Goal: Task Accomplishment & Management: Use online tool/utility

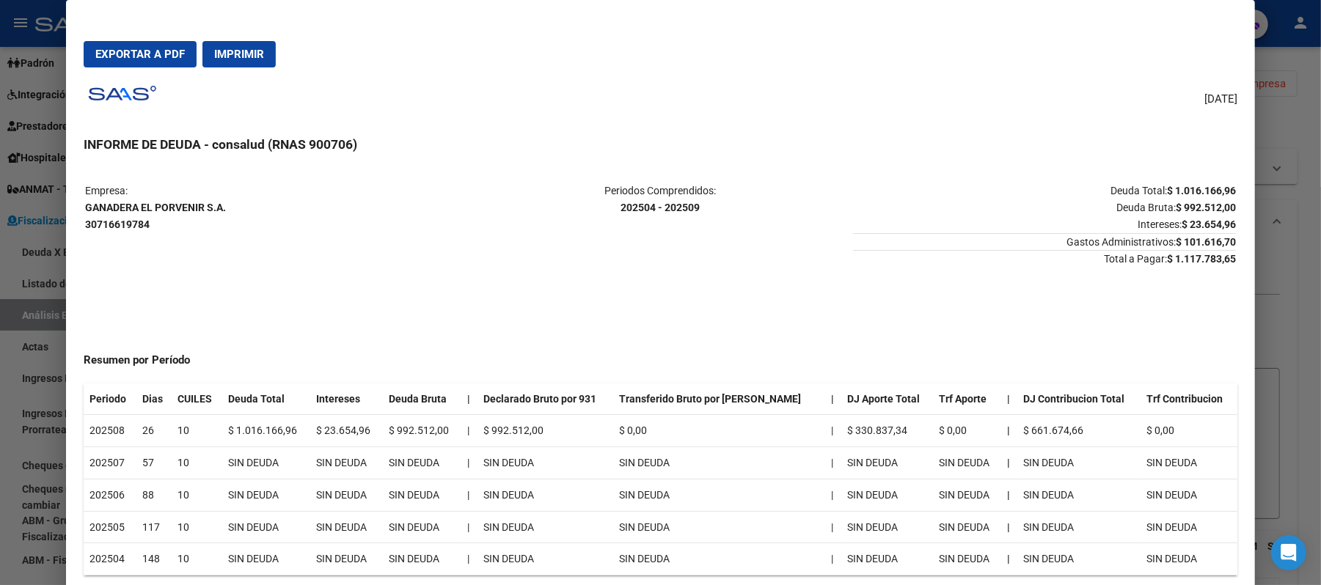
click at [834, 117] on div "[DATE] INFORME DE DEUDA - consalud (RNAS 900706) Empresa: GANADERA EL PORVENIR …" at bounding box center [660, 333] width 1153 height 509
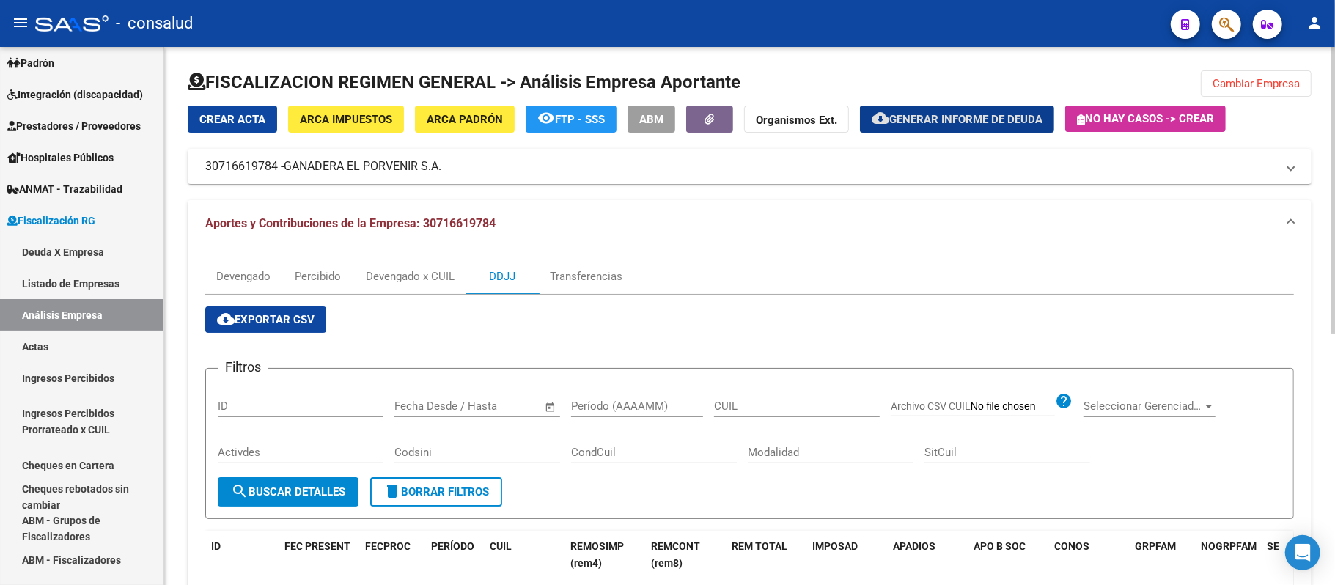
click at [1253, 87] on span "Cambiar Empresa" at bounding box center [1256, 83] width 87 height 13
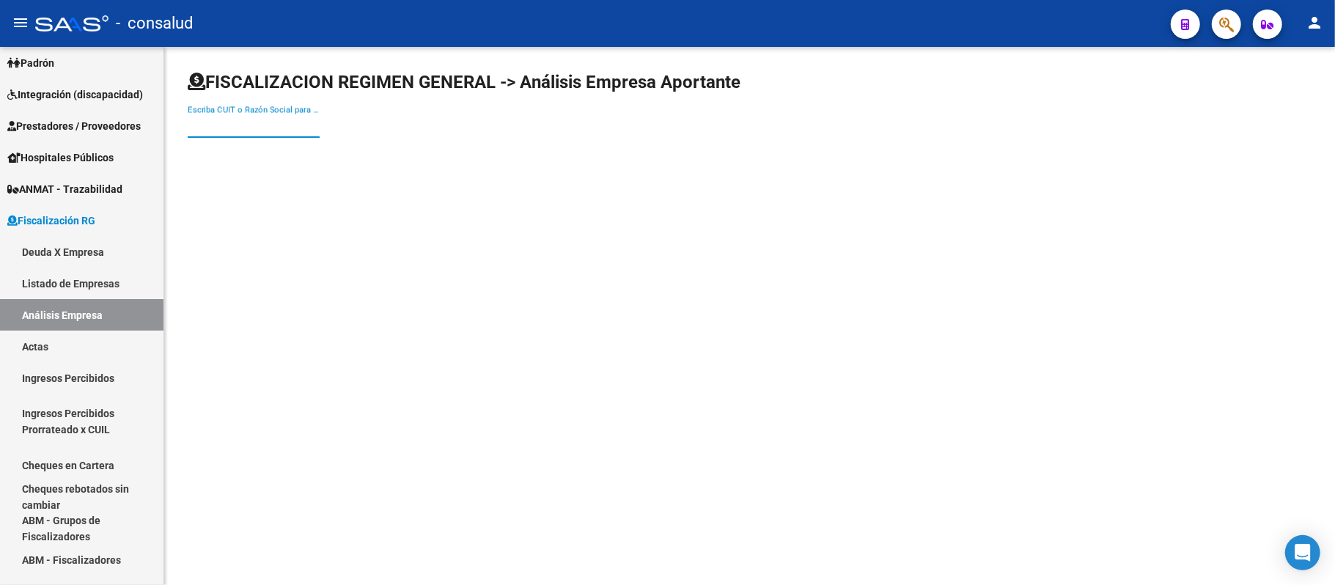
click at [221, 123] on input "Escriba CUIT o Razón Social para buscar" at bounding box center [254, 126] width 132 height 13
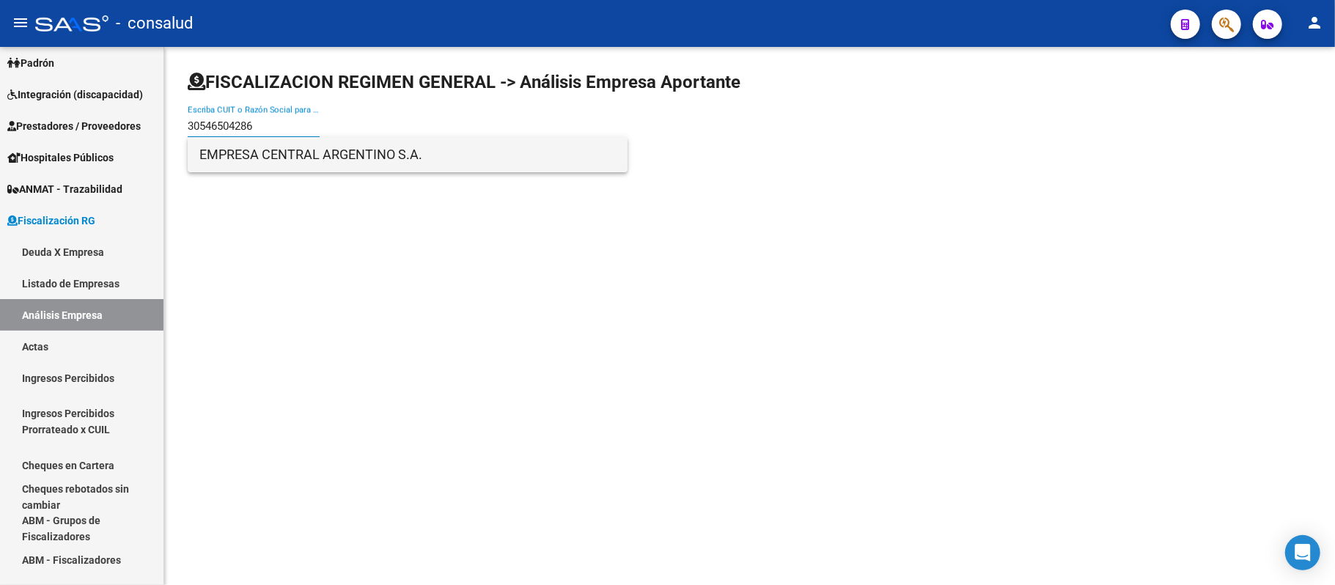
type input "30546504286"
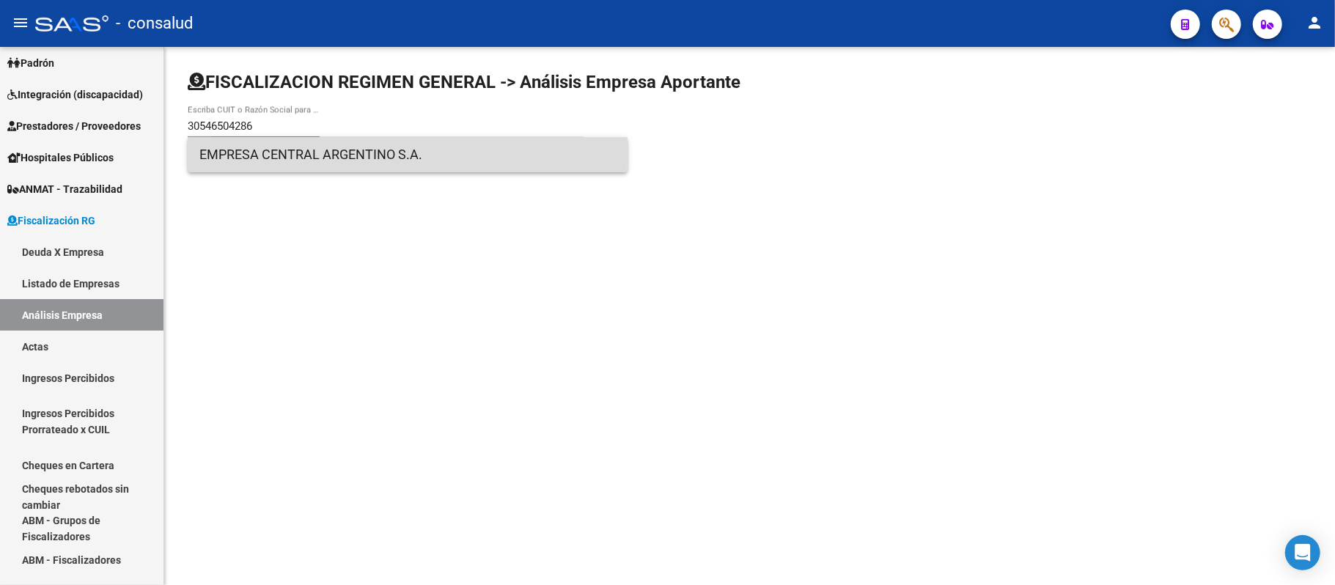
click at [326, 148] on span "EMPRESA CENTRAL ARGENTINO S.A." at bounding box center [407, 154] width 416 height 35
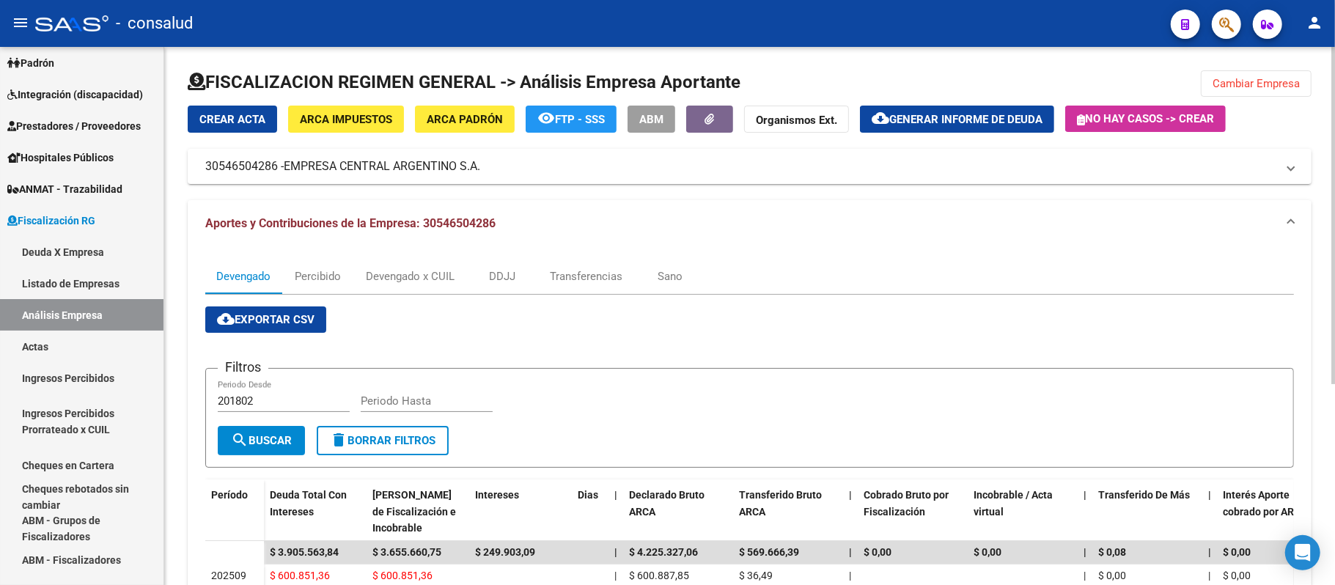
click at [1006, 114] on span "Generar informe de deuda" at bounding box center [965, 119] width 153 height 13
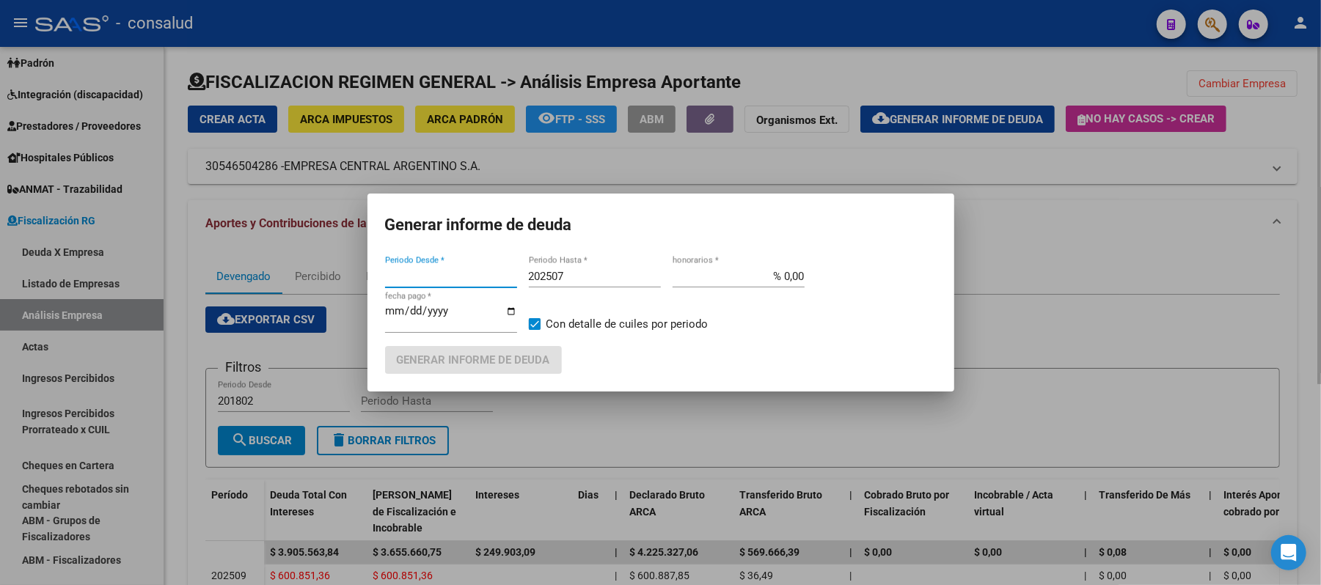
type input "201802"
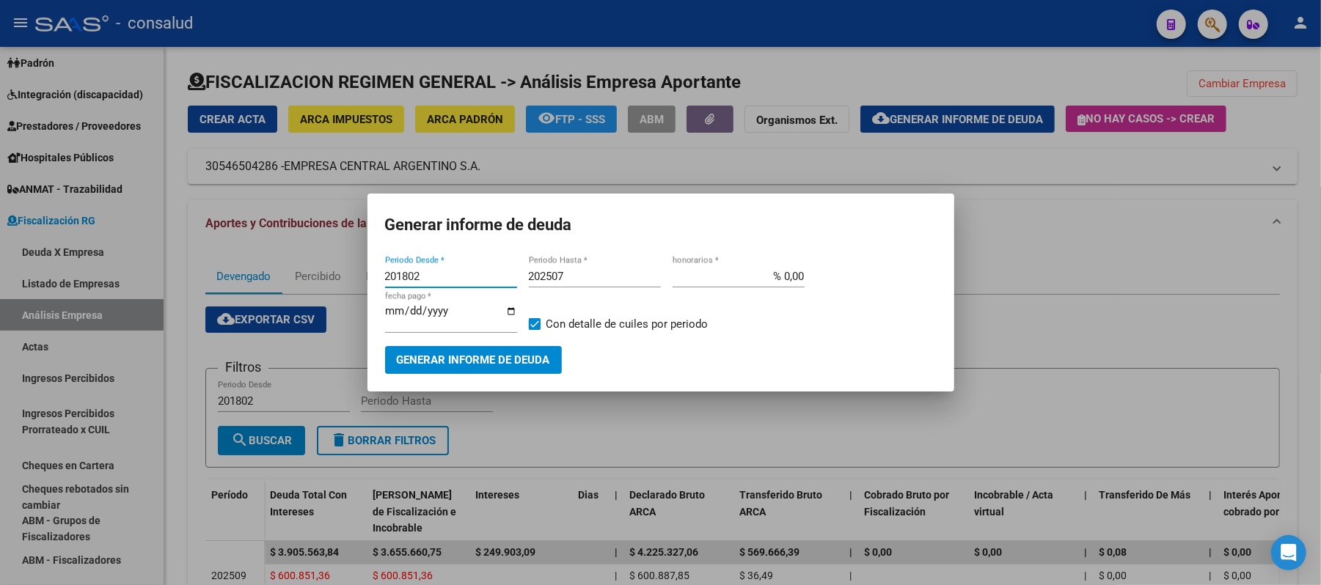
drag, startPoint x: 411, startPoint y: 271, endPoint x: 349, endPoint y: 262, distance: 62.2
click at [349, 262] on div "Generar informe de deuda 201802 Periodo Desde * 202507 Periodo Hasta * % 0,00 h…" at bounding box center [660, 292] width 1321 height 585
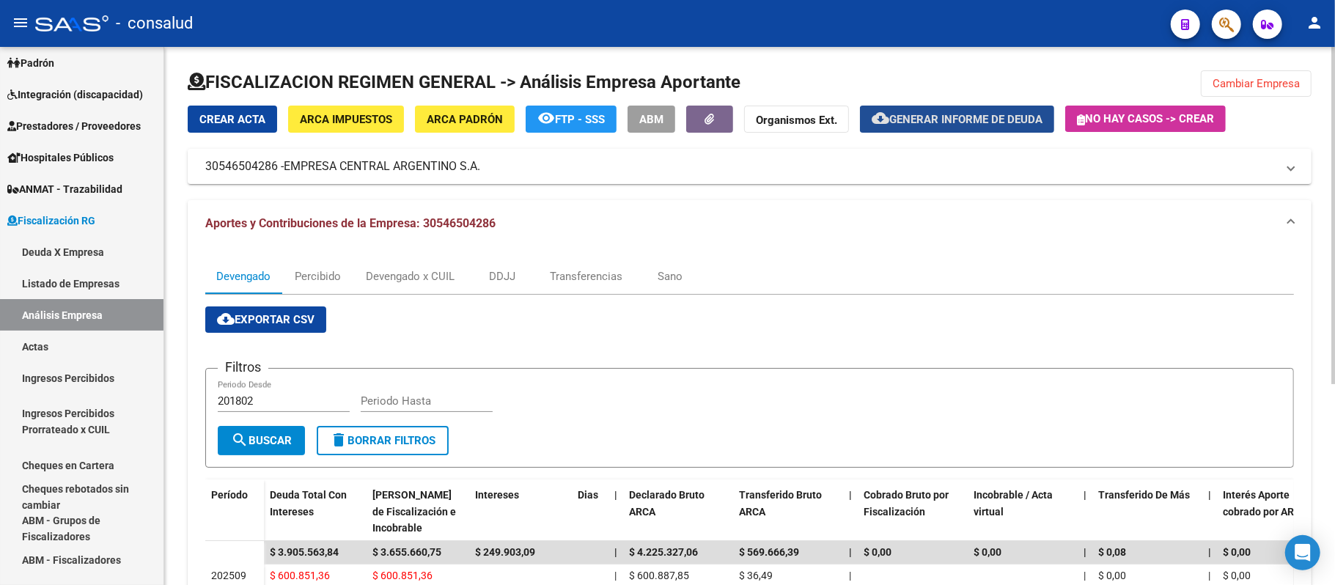
click at [978, 113] on span "Generar informe de deuda" at bounding box center [965, 119] width 153 height 13
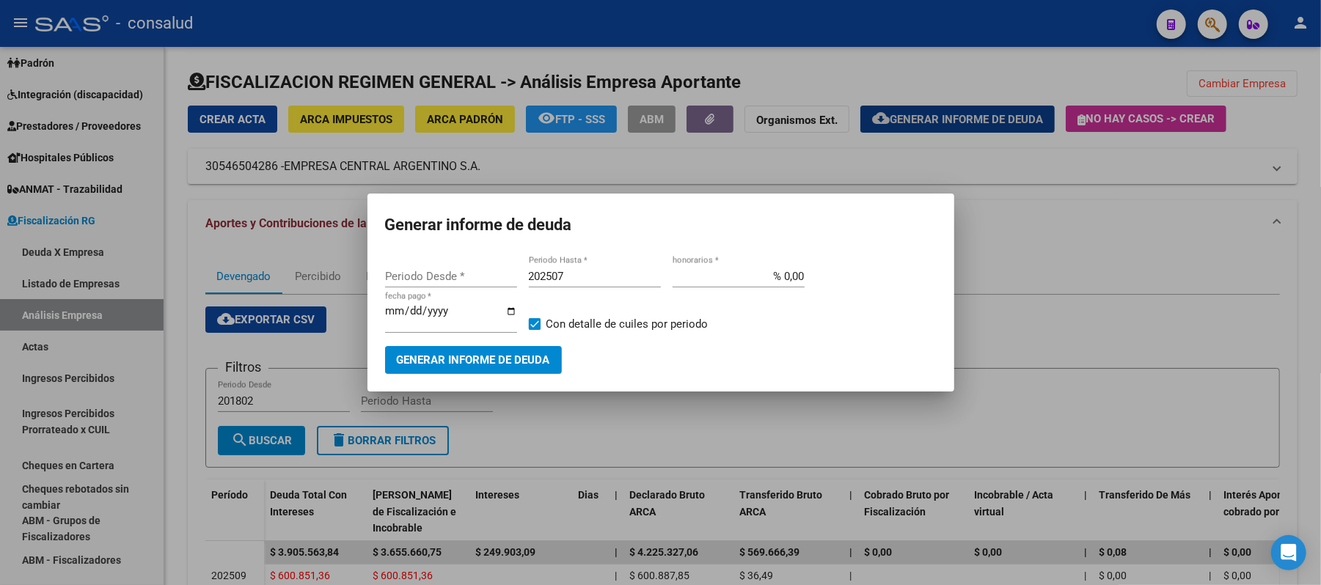
type input "201802"
drag, startPoint x: 427, startPoint y: 279, endPoint x: 339, endPoint y: 279, distance: 88.0
click at [339, 279] on div "Generar informe de deuda 201802 Periodo Desde * 202507 Periodo Hasta * % 0,00 h…" at bounding box center [660, 292] width 1321 height 585
type input "202501"
type input "202509"
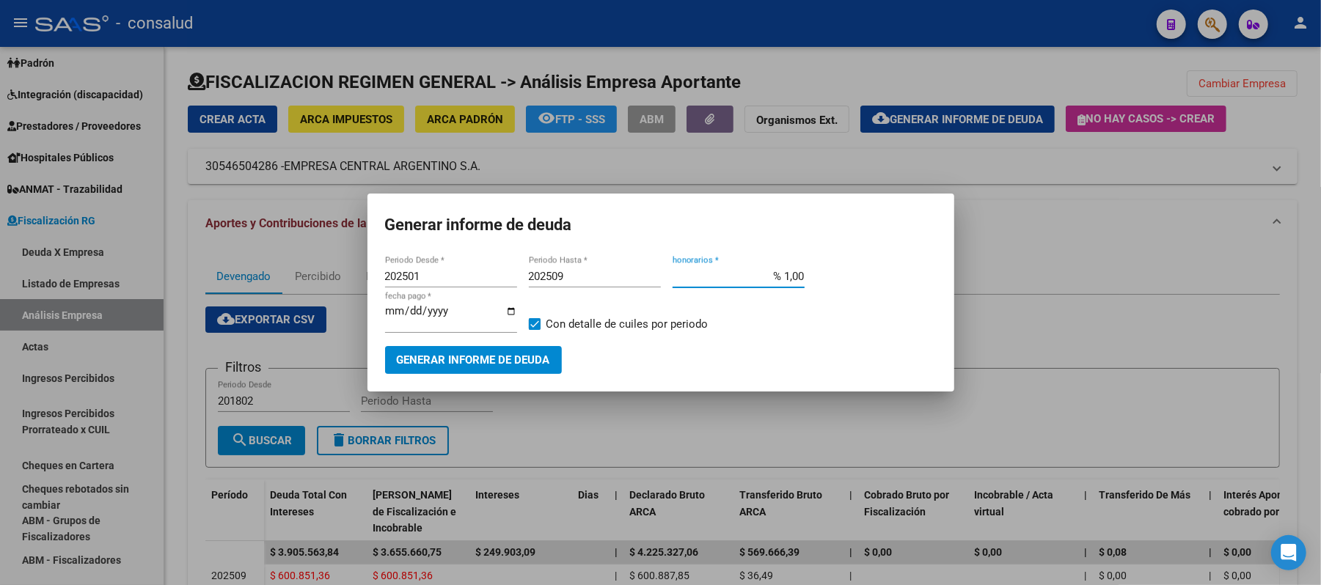
type input "% 10,00"
click at [452, 350] on button "Generar informe de deuda" at bounding box center [473, 359] width 177 height 27
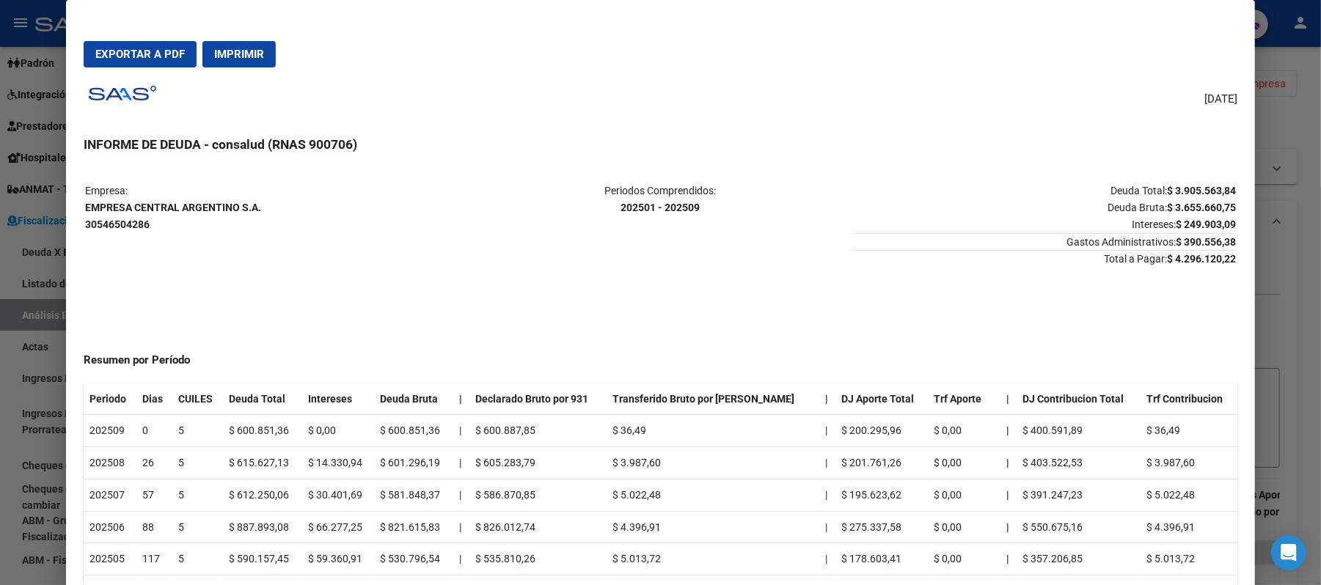
click at [232, 54] on span "Imprimir" at bounding box center [239, 54] width 50 height 13
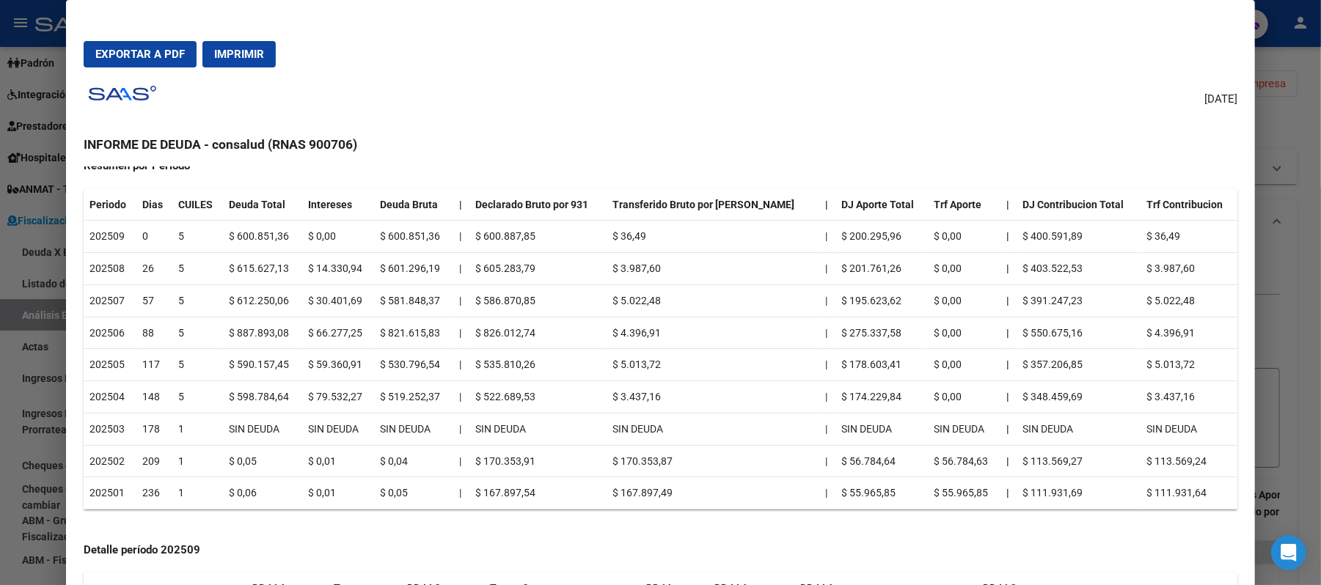
scroll to position [195, 0]
